Goal: Task Accomplishment & Management: Manage account settings

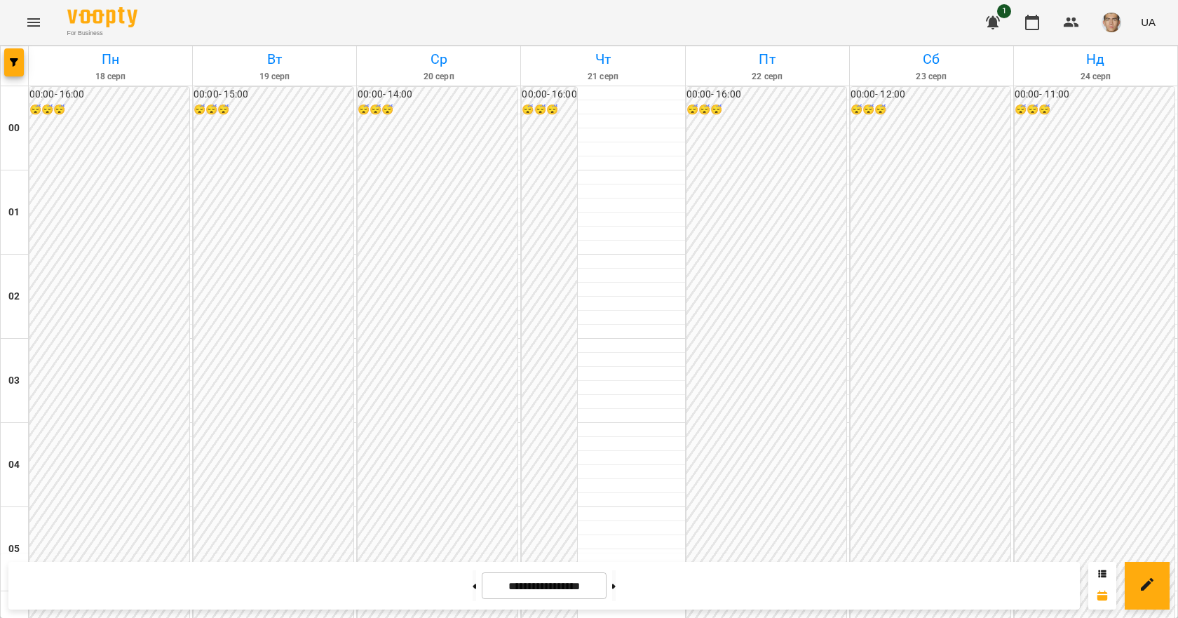
scroll to position [1271, 0]
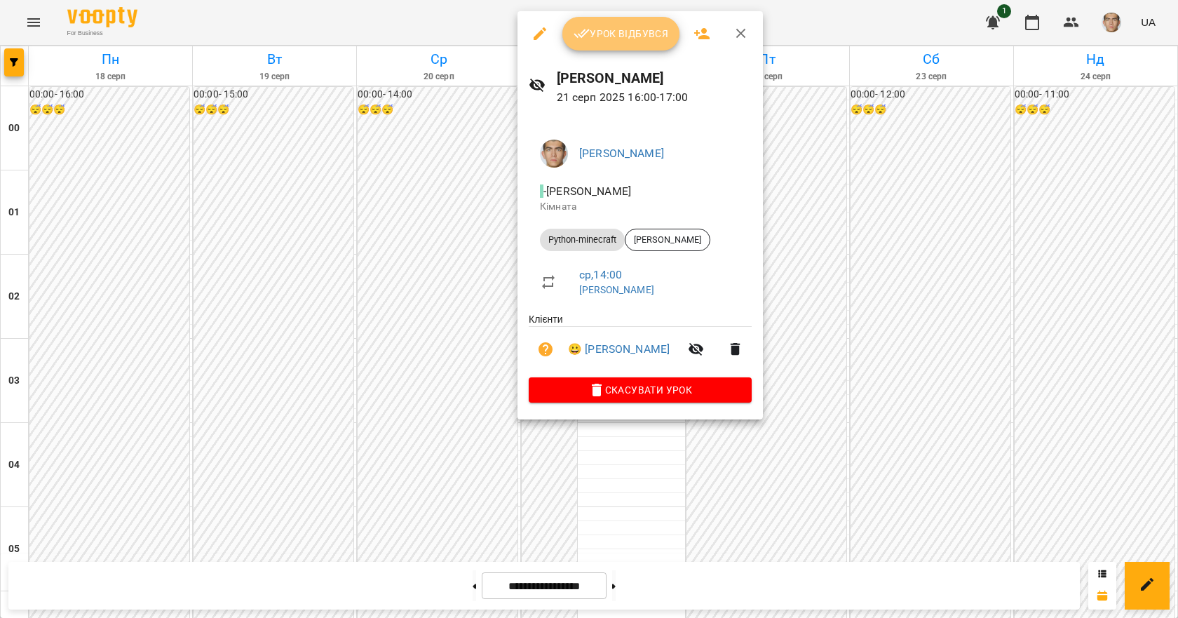
click at [655, 32] on span "Урок відбувся" at bounding box center [621, 33] width 95 height 17
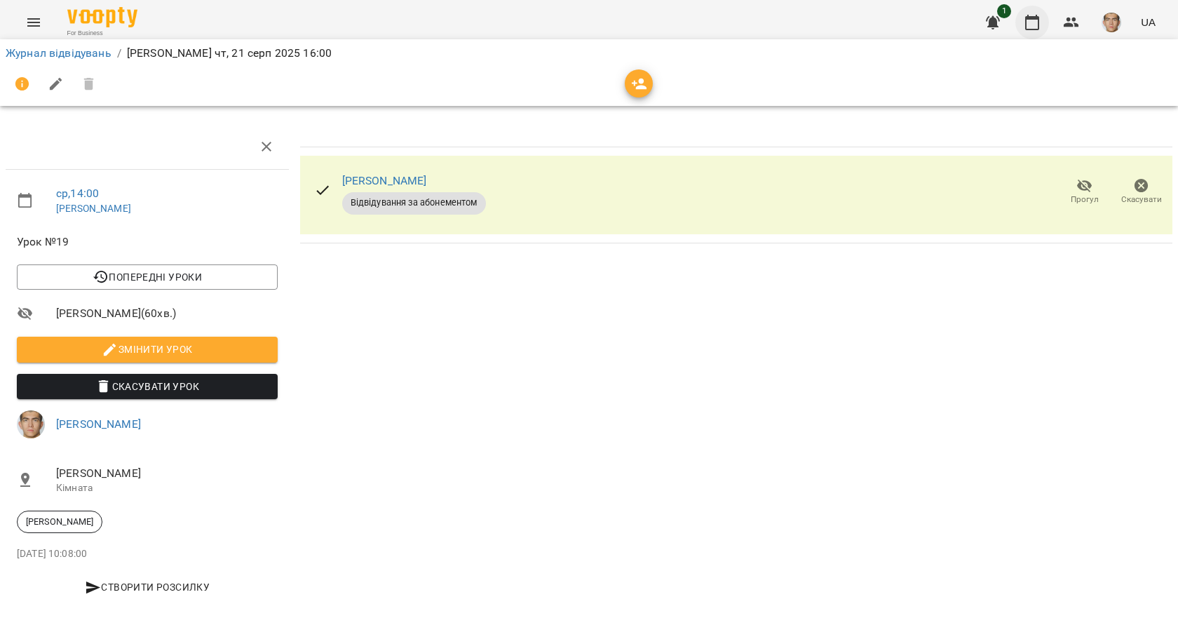
click at [1037, 24] on icon "button" at bounding box center [1032, 22] width 17 height 17
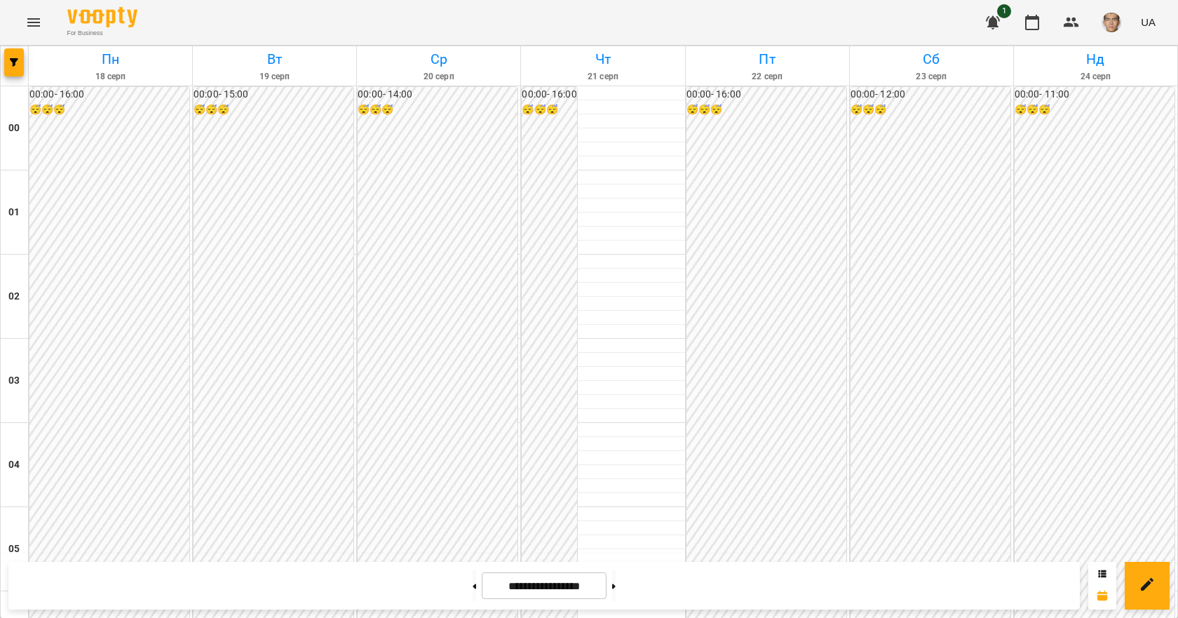
scroll to position [1192, 0]
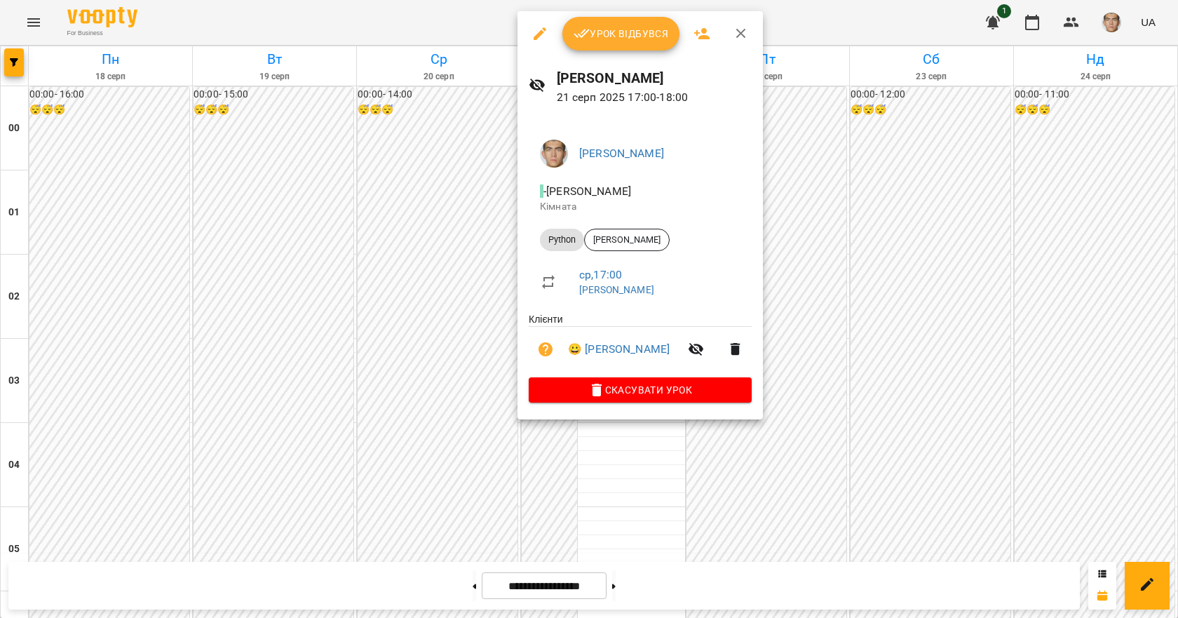
click at [626, 30] on span "Урок відбувся" at bounding box center [621, 33] width 95 height 17
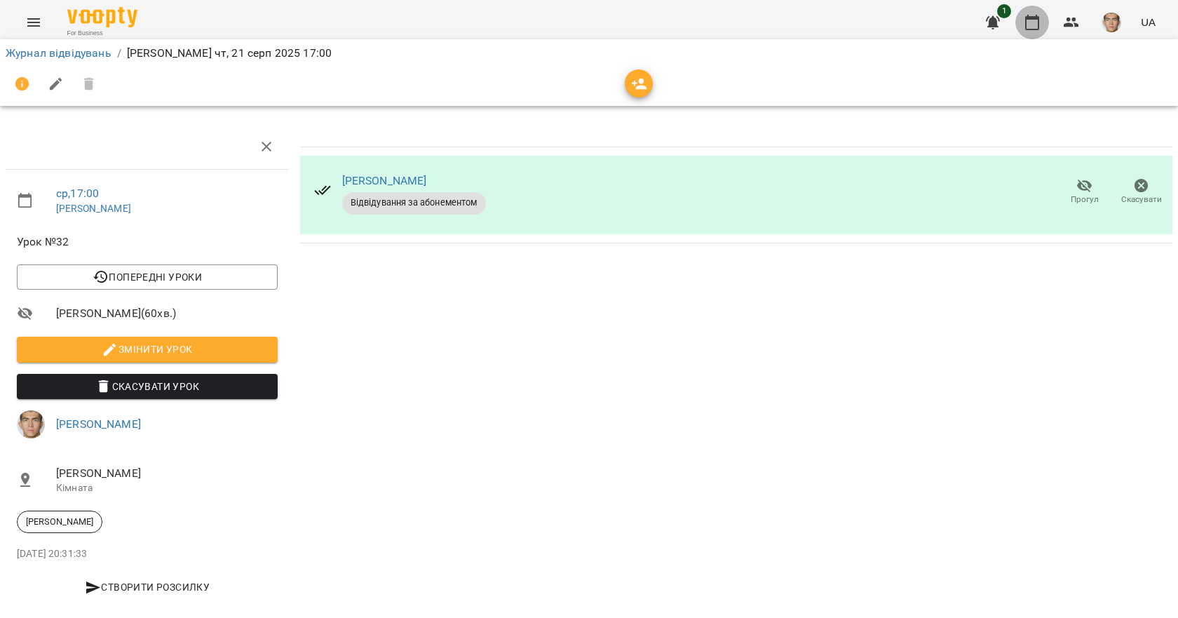
click at [1037, 27] on icon "button" at bounding box center [1032, 22] width 17 height 17
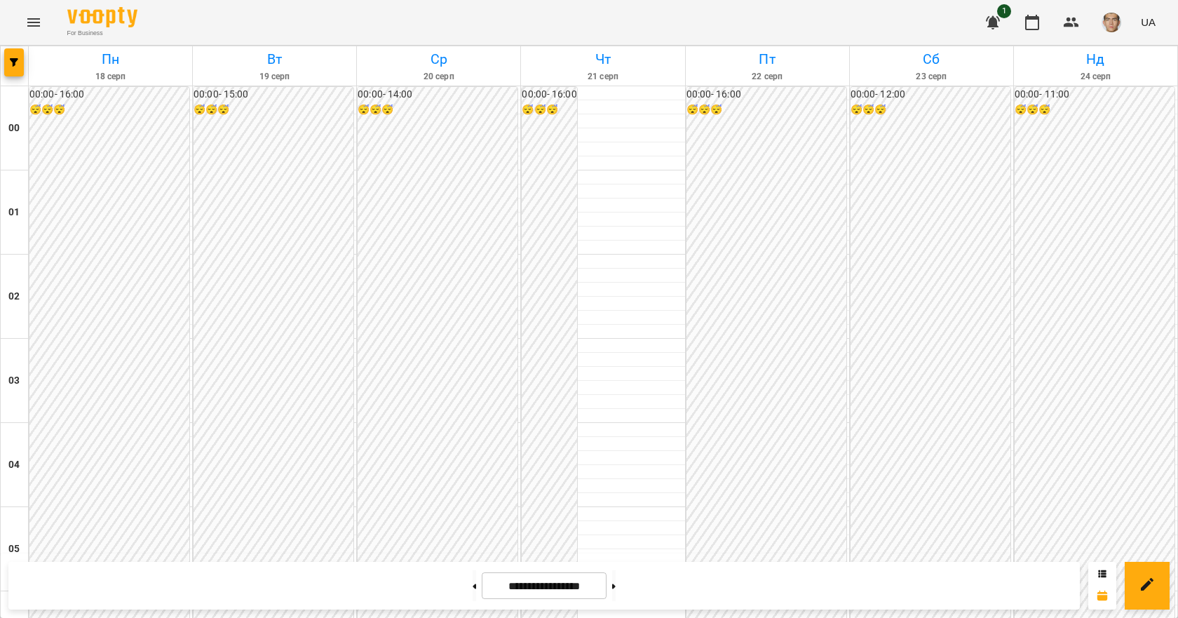
scroll to position [1262, 0]
